Goal: Task Accomplishment & Management: Complete application form

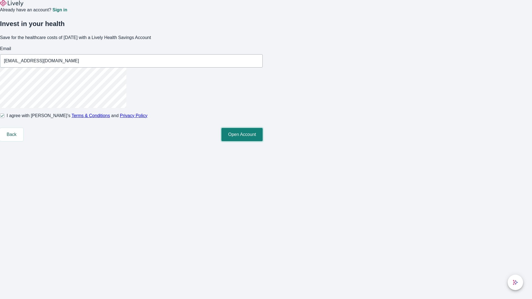
click at [263, 141] on button "Open Account" at bounding box center [242, 134] width 41 height 13
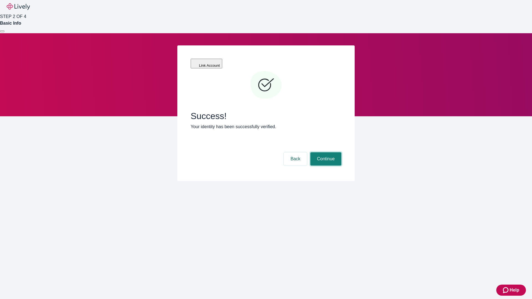
click at [325, 153] on button "Continue" at bounding box center [326, 159] width 31 height 13
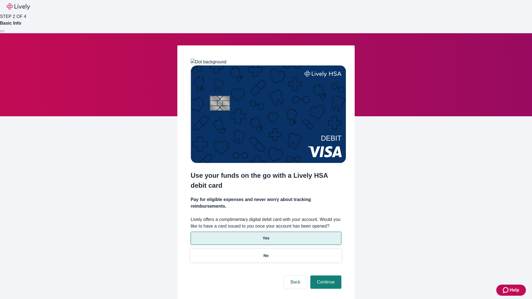
click at [266, 236] on p "Yes" at bounding box center [266, 239] width 7 height 6
click at [325, 276] on button "Continue" at bounding box center [326, 282] width 31 height 13
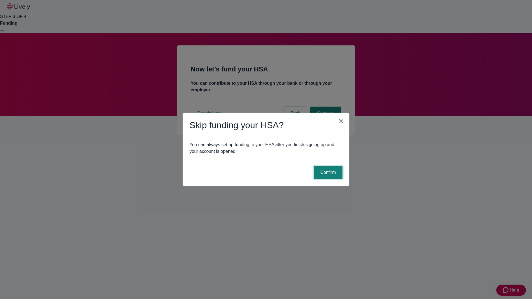
click at [327, 173] on button "Confirm" at bounding box center [328, 172] width 29 height 13
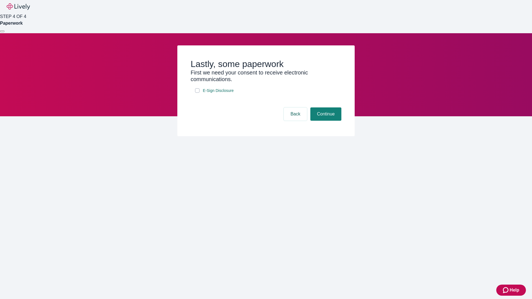
click at [197, 93] on input "E-Sign Disclosure" at bounding box center [197, 90] width 4 height 4
checkbox input "true"
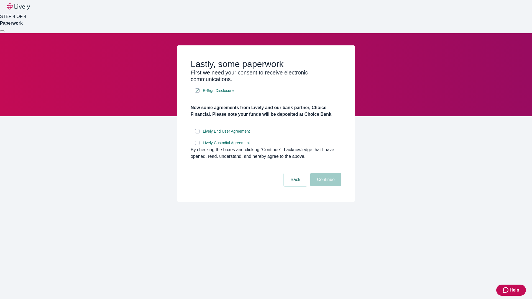
click at [197, 134] on input "Lively End User Agreement" at bounding box center [197, 131] width 4 height 4
checkbox input "true"
click at [197, 145] on input "Lively Custodial Agreement" at bounding box center [197, 143] width 4 height 4
checkbox input "true"
click at [325, 187] on button "Continue" at bounding box center [326, 179] width 31 height 13
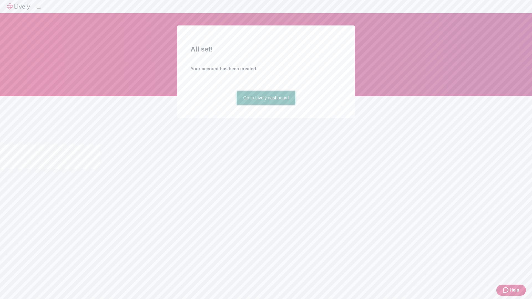
click at [266, 105] on link "Go to Lively dashboard" at bounding box center [266, 98] width 59 height 13
